Goal: Information Seeking & Learning: Learn about a topic

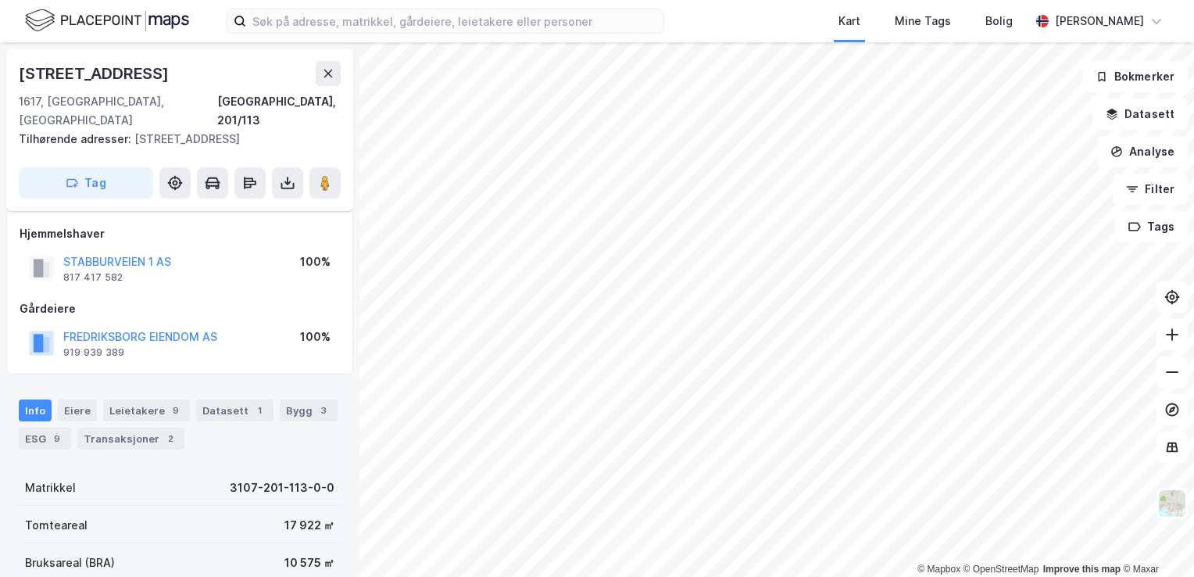
scroll to position [291, 0]
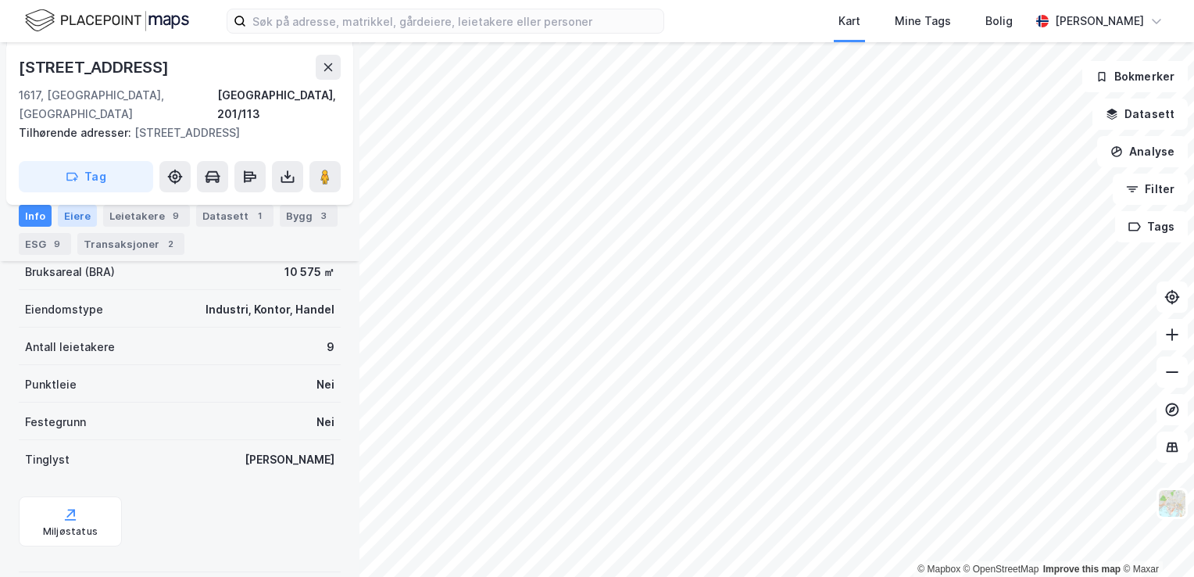
click at [82, 213] on div "Eiere" at bounding box center [77, 216] width 39 height 22
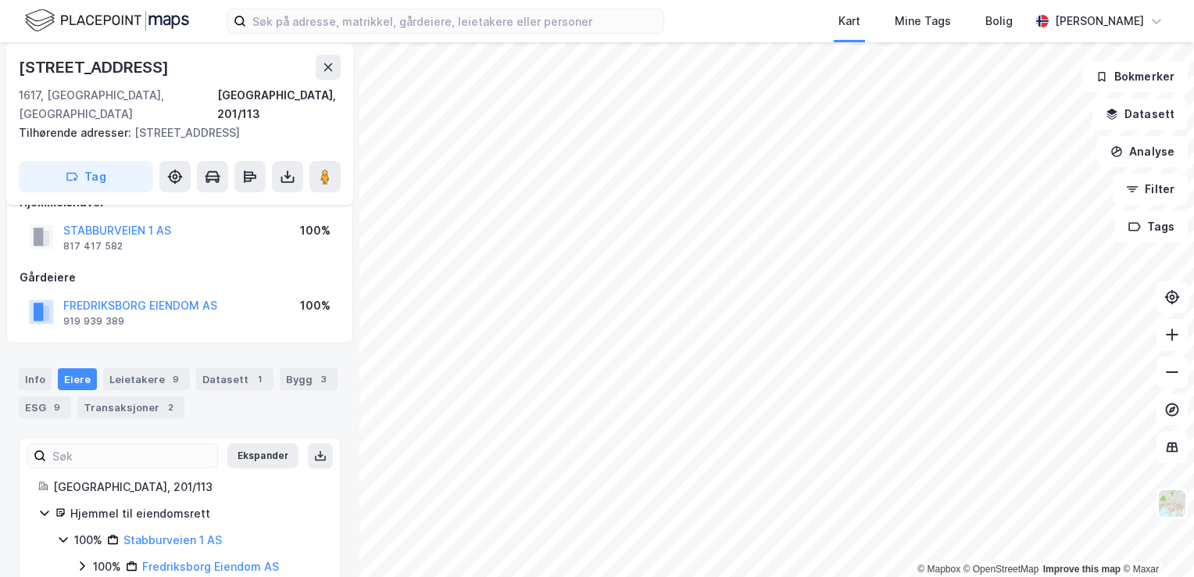
scroll to position [49, 0]
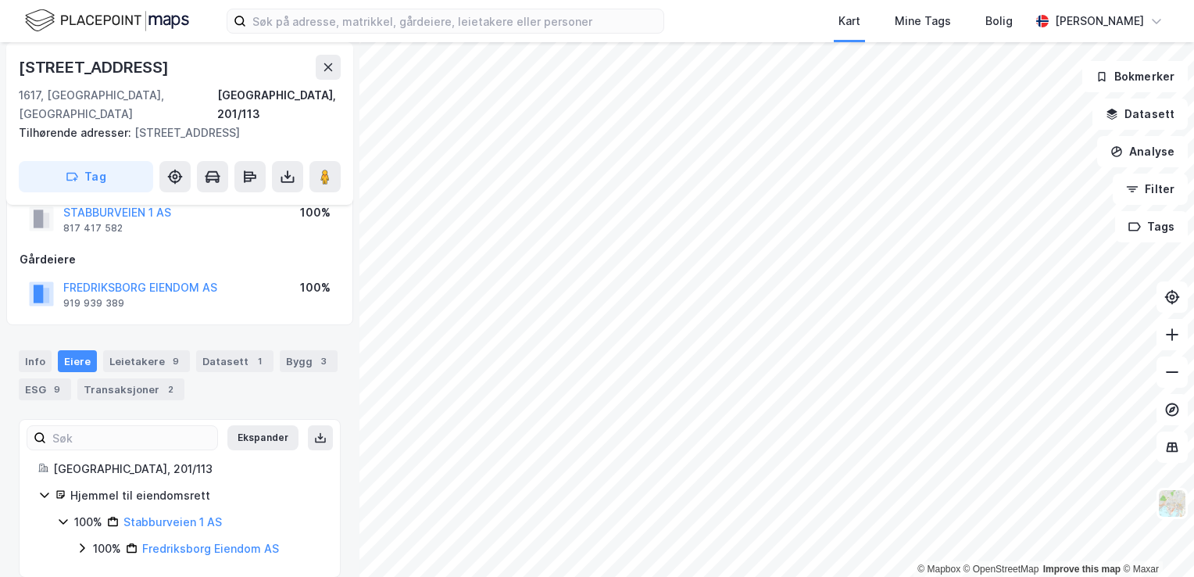
click at [79, 539] on div "100% Fredriksborg Eiendom AS" at bounding box center [198, 548] width 245 height 19
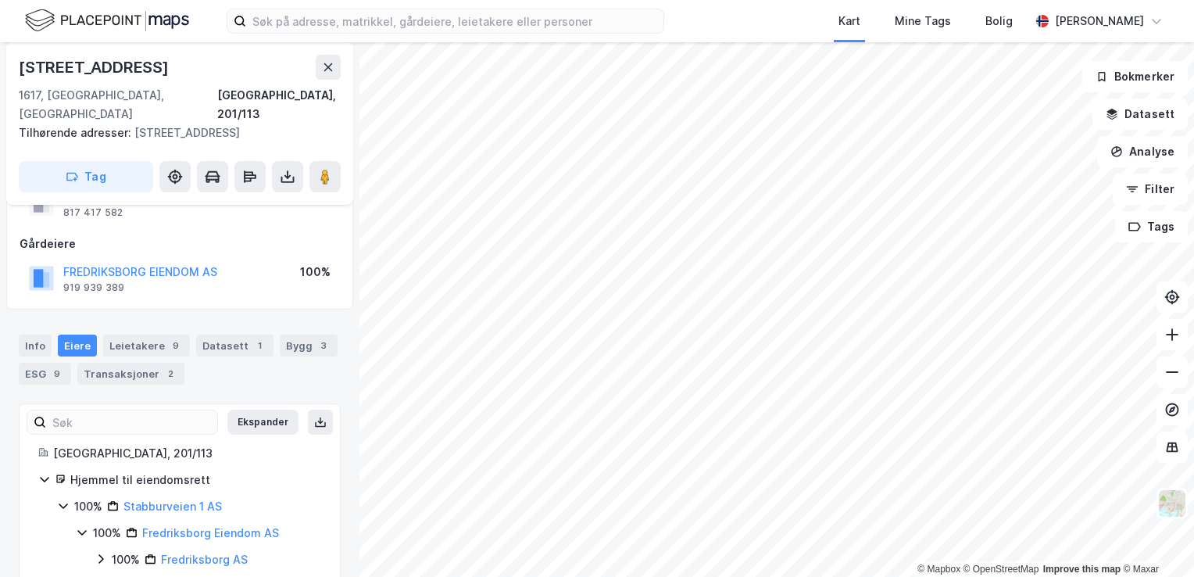
scroll to position [75, 0]
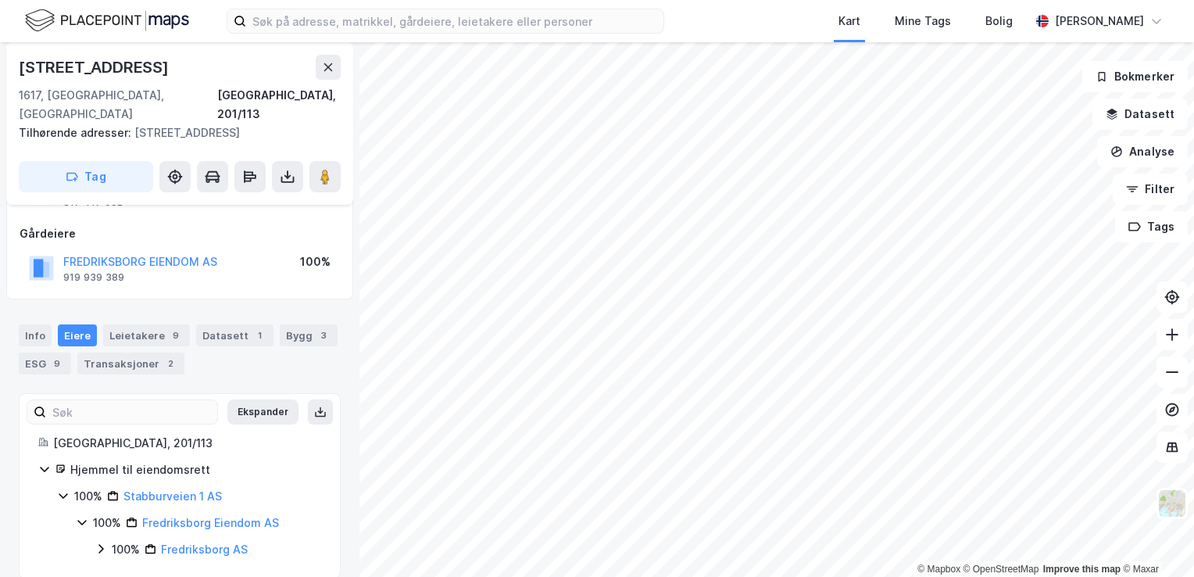
click at [97, 542] on icon at bounding box center [101, 548] width 13 height 13
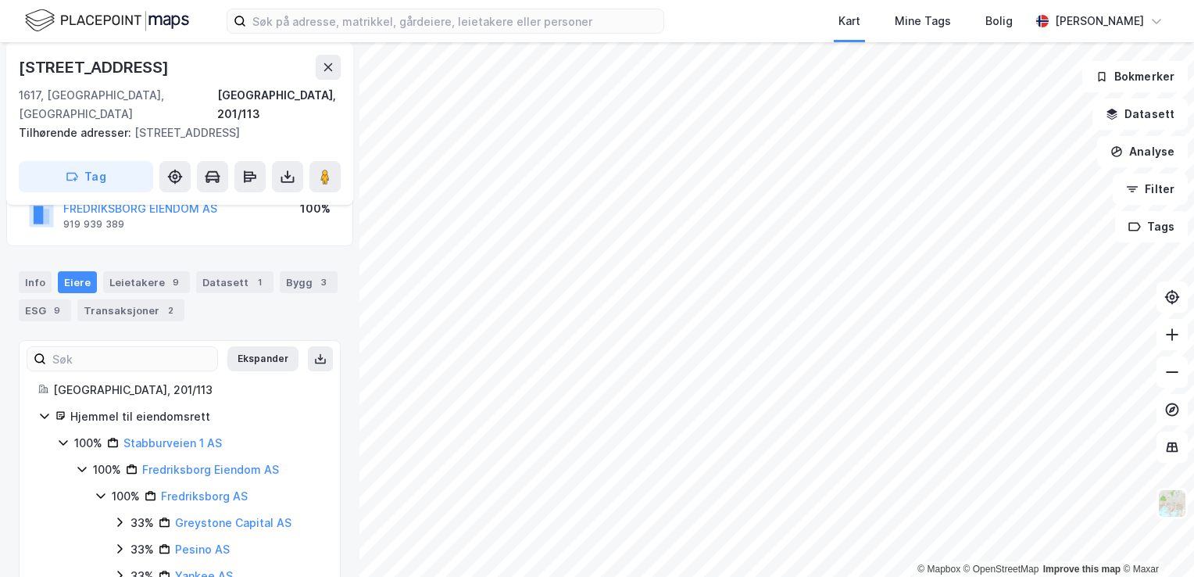
scroll to position [155, 0]
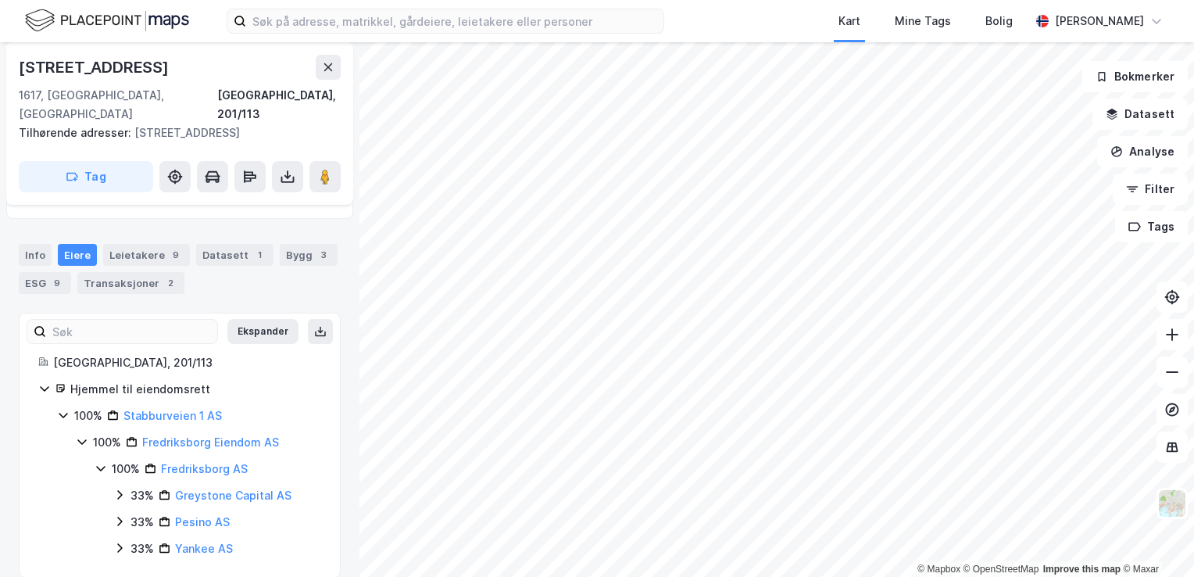
click at [100, 462] on icon at bounding box center [101, 468] width 13 height 13
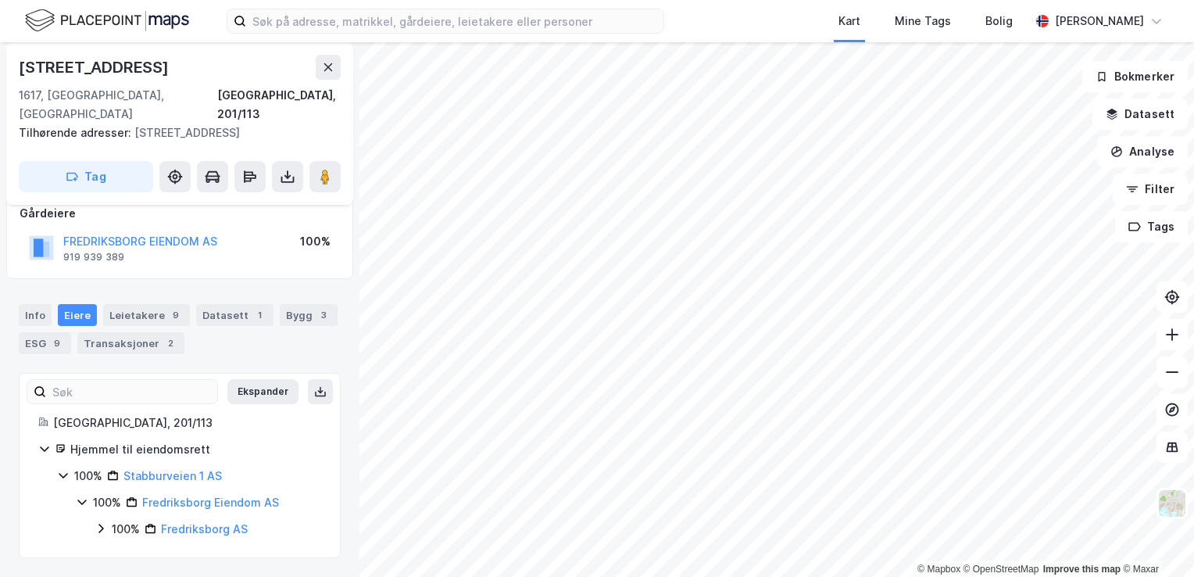
scroll to position [75, 0]
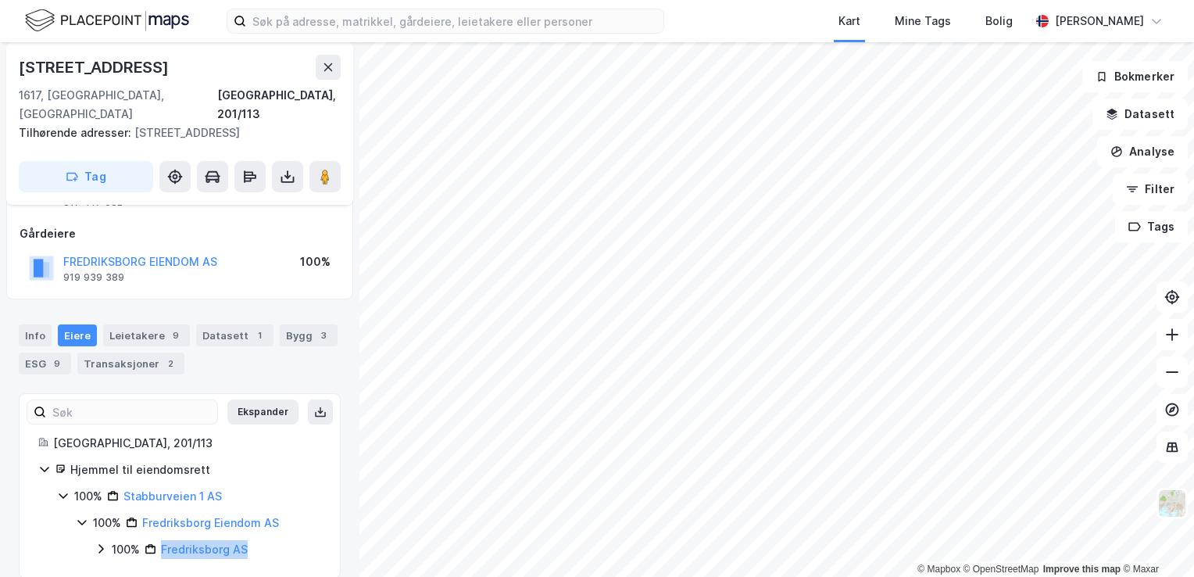
drag, startPoint x: 259, startPoint y: 533, endPoint x: 154, endPoint y: 531, distance: 105.5
click at [154, 540] on div "100% Fredriksborg AS" at bounding box center [216, 549] width 209 height 19
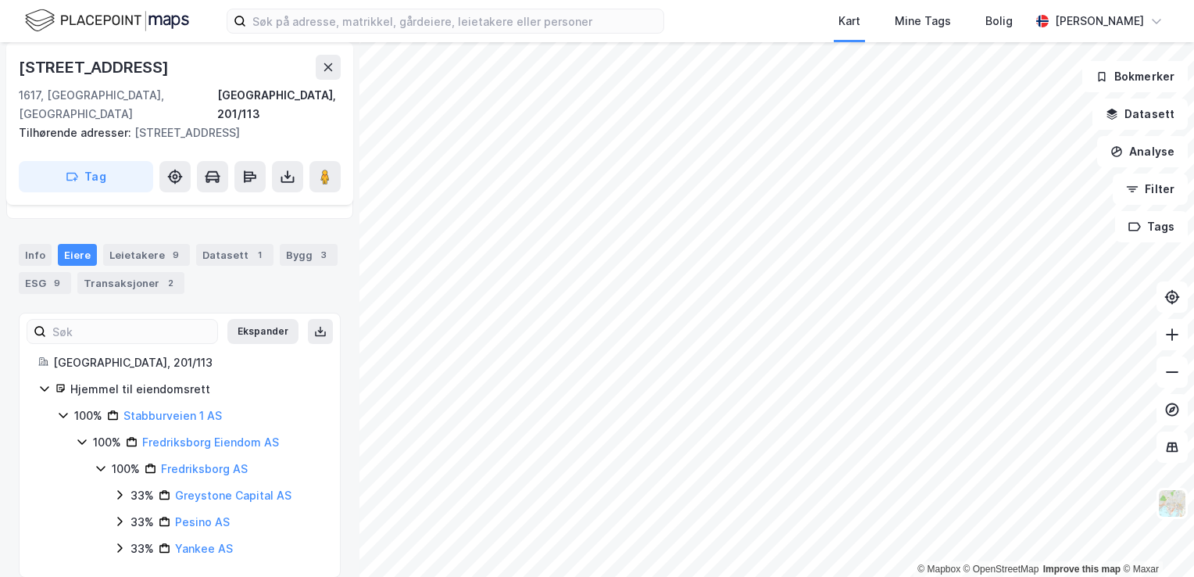
click at [102, 459] on div "100% Fredriksborg AS" at bounding box center [208, 468] width 227 height 19
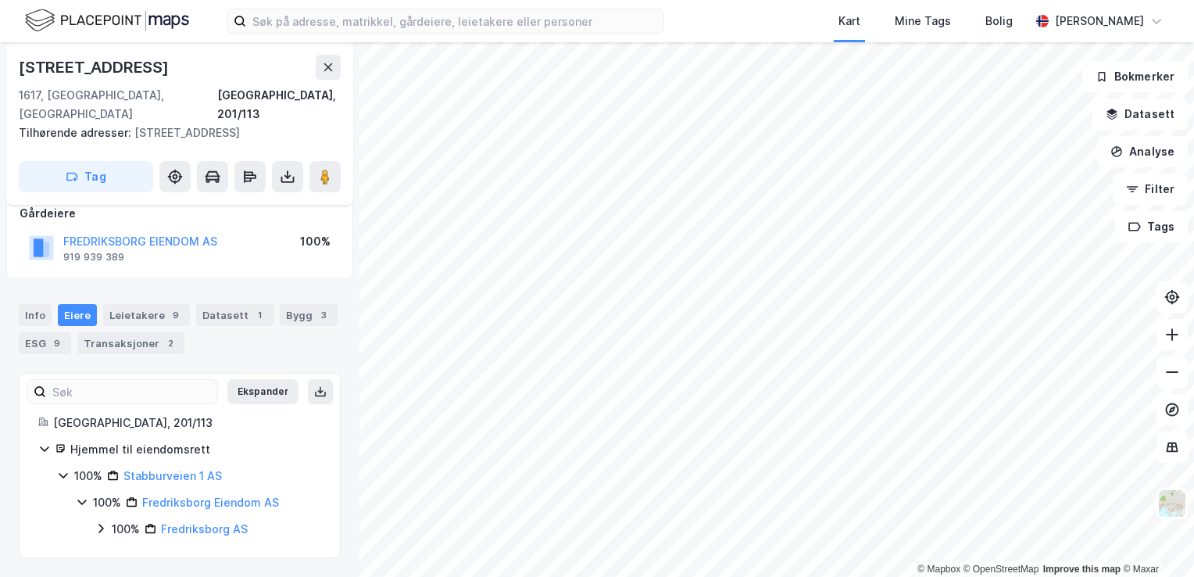
scroll to position [75, 0]
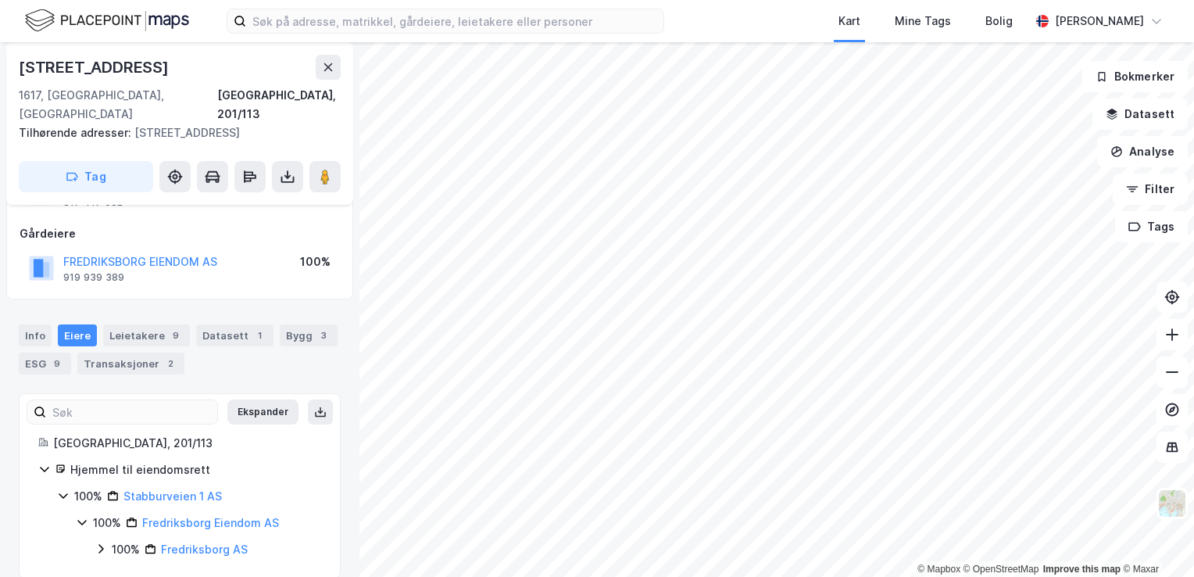
click at [127, 67] on div "Stabburveien 1" at bounding box center [95, 67] width 153 height 25
copy div "Stabburveien 1"
click at [159, 65] on div "Stabburveien 1" at bounding box center [180, 67] width 322 height 25
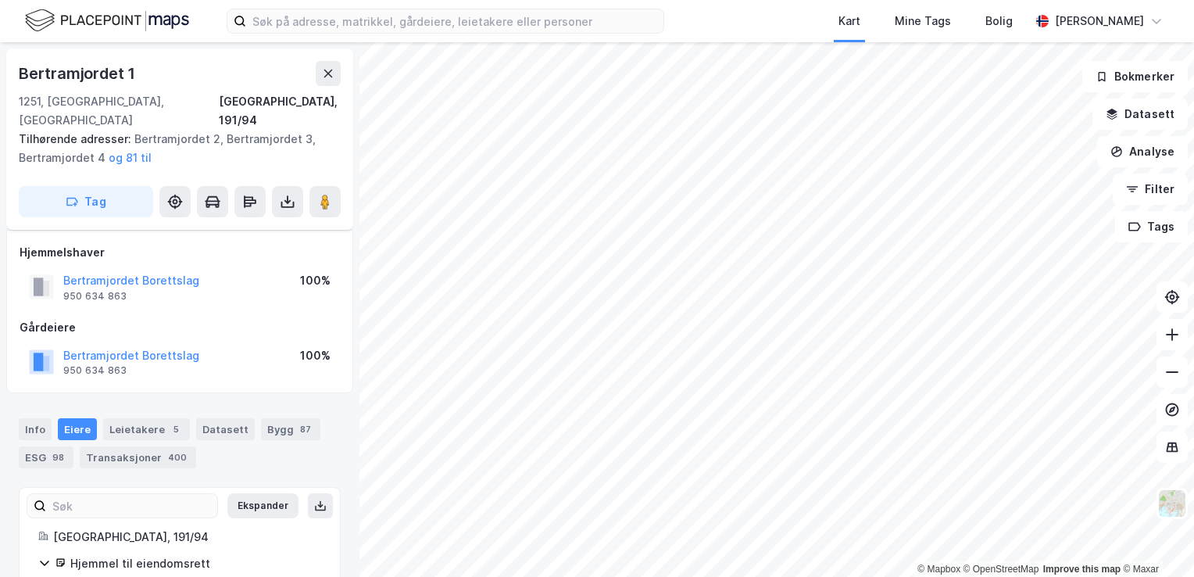
scroll to position [313, 0]
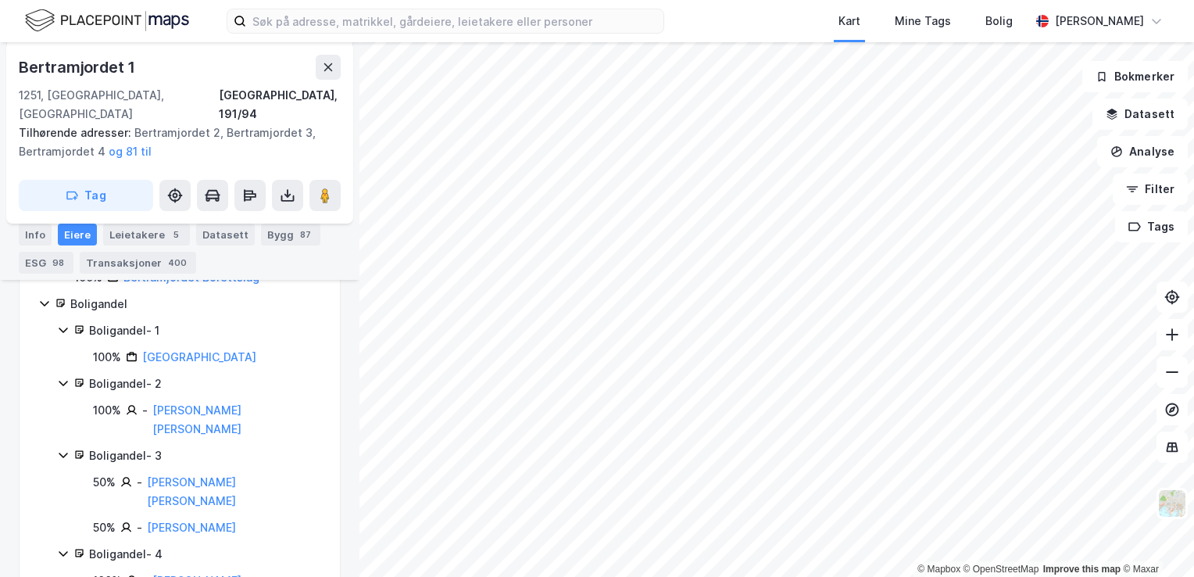
click at [124, 67] on div "Bertramjordet 1" at bounding box center [79, 67] width 120 height 25
click at [126, 66] on div "Bertramjordet 1" at bounding box center [79, 67] width 120 height 25
click at [127, 66] on div "Bertramjordet 1" at bounding box center [79, 67] width 120 height 25
click at [127, 67] on div "Bertramjordet 1" at bounding box center [79, 67] width 120 height 25
click at [125, 67] on div "Bertramjordet 1" at bounding box center [79, 67] width 120 height 25
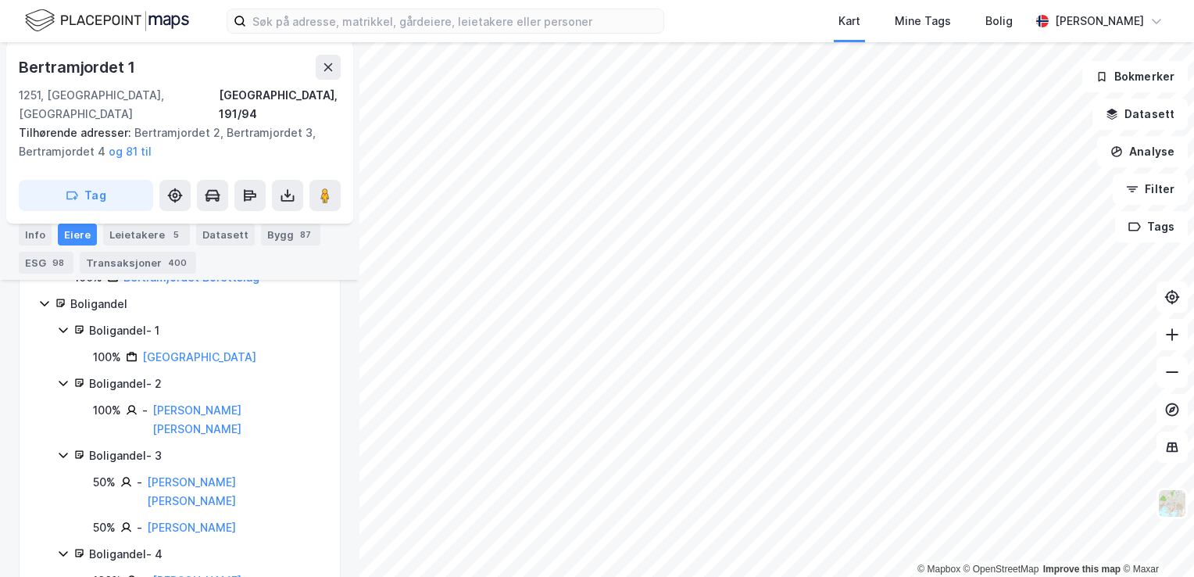
click at [123, 69] on div "Bertramjordet 1" at bounding box center [79, 67] width 120 height 25
copy div "Bertramjordet 1"
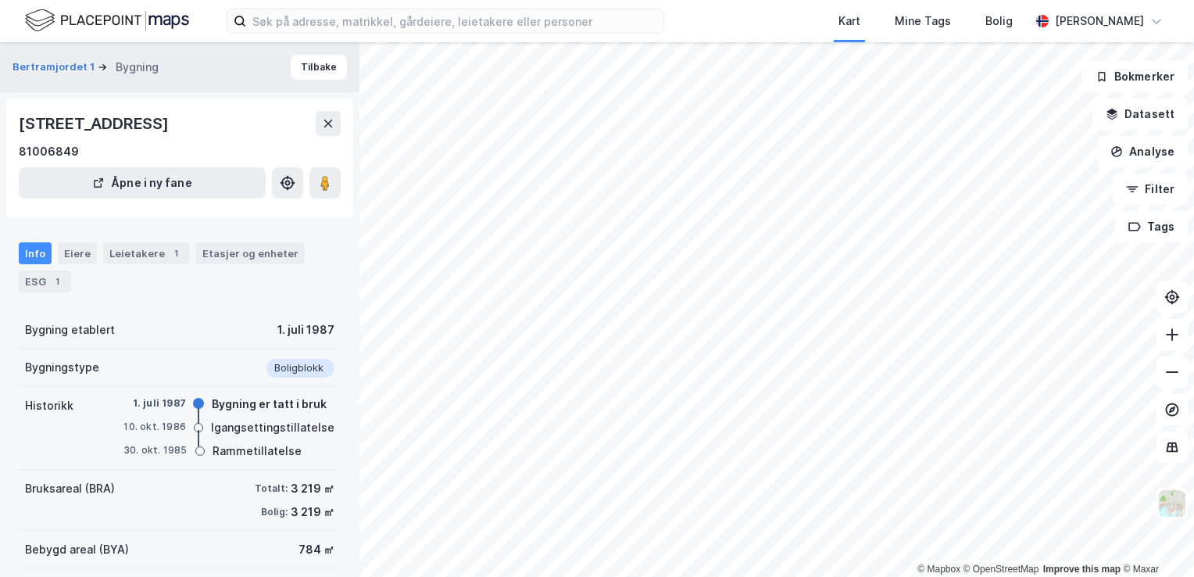
scroll to position [124, 0]
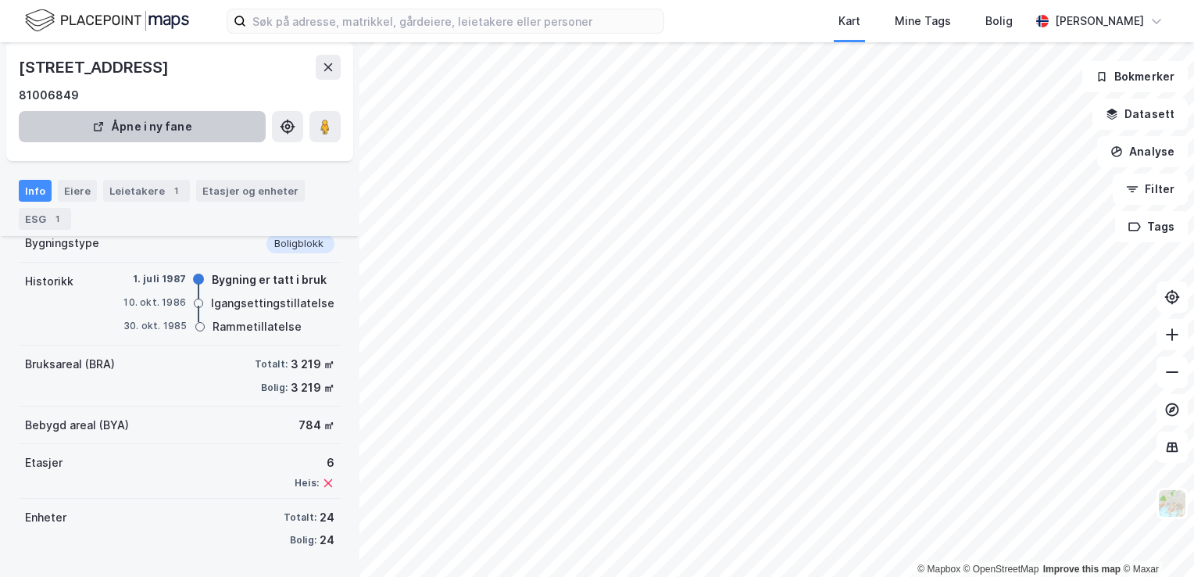
click at [159, 188] on div "Leietakere 1" at bounding box center [146, 191] width 87 height 22
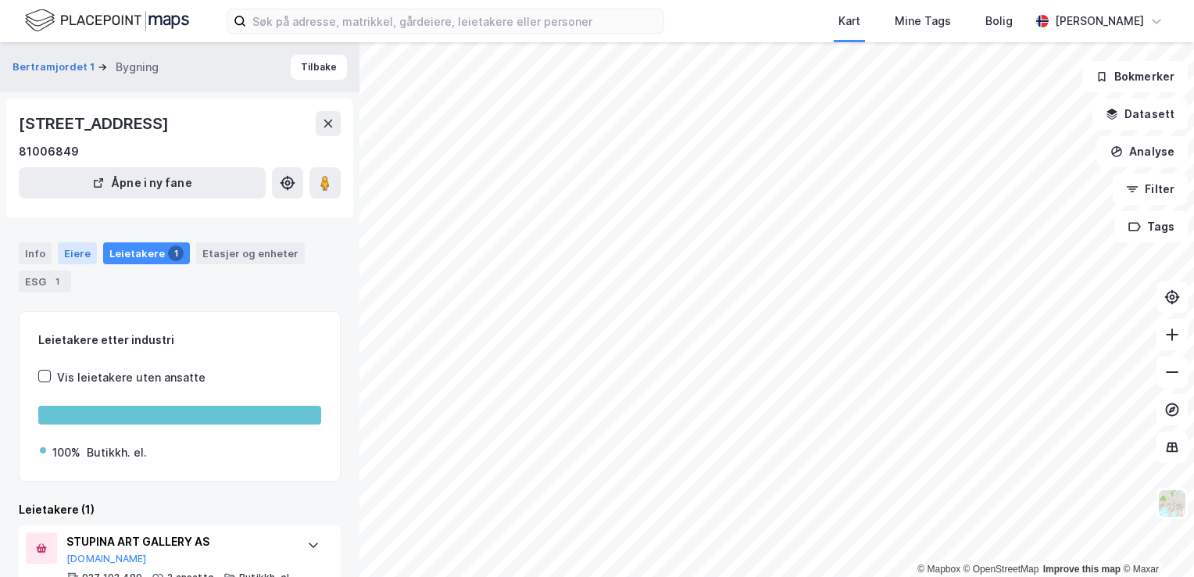
click at [77, 255] on div "Eiere" at bounding box center [77, 253] width 39 height 22
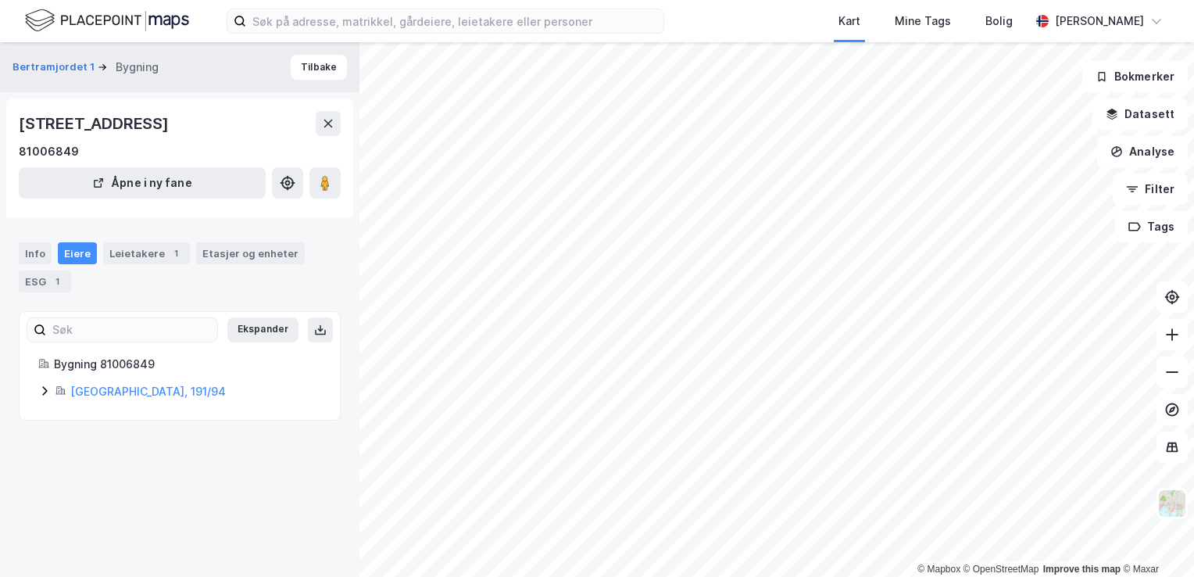
click at [39, 390] on icon at bounding box center [44, 390] width 13 height 13
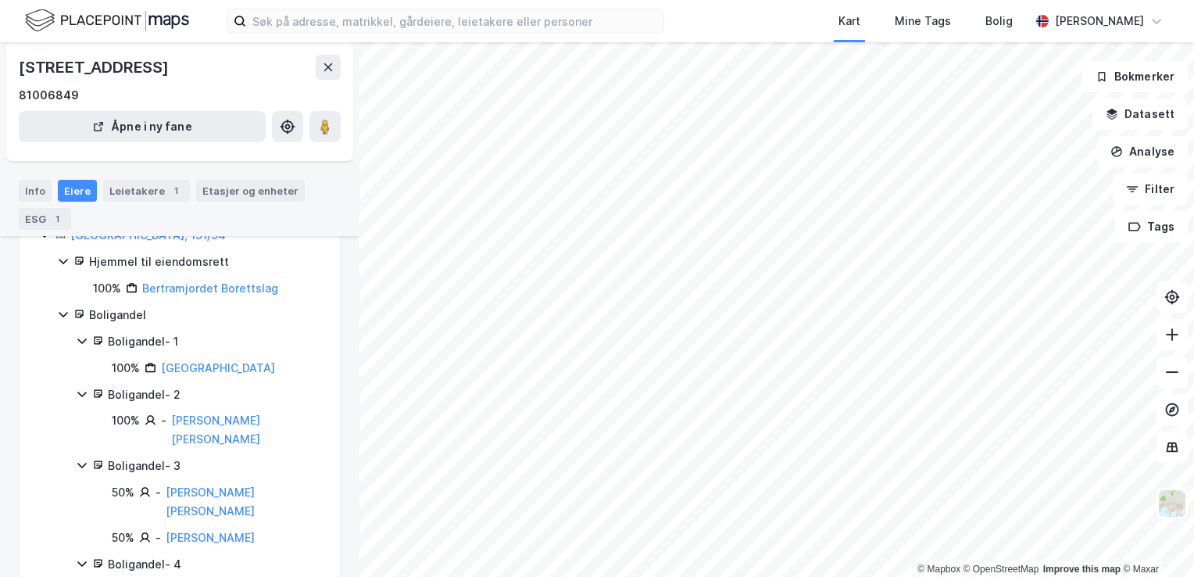
scroll to position [78, 0]
